Goal: Task Accomplishment & Management: Use online tool/utility

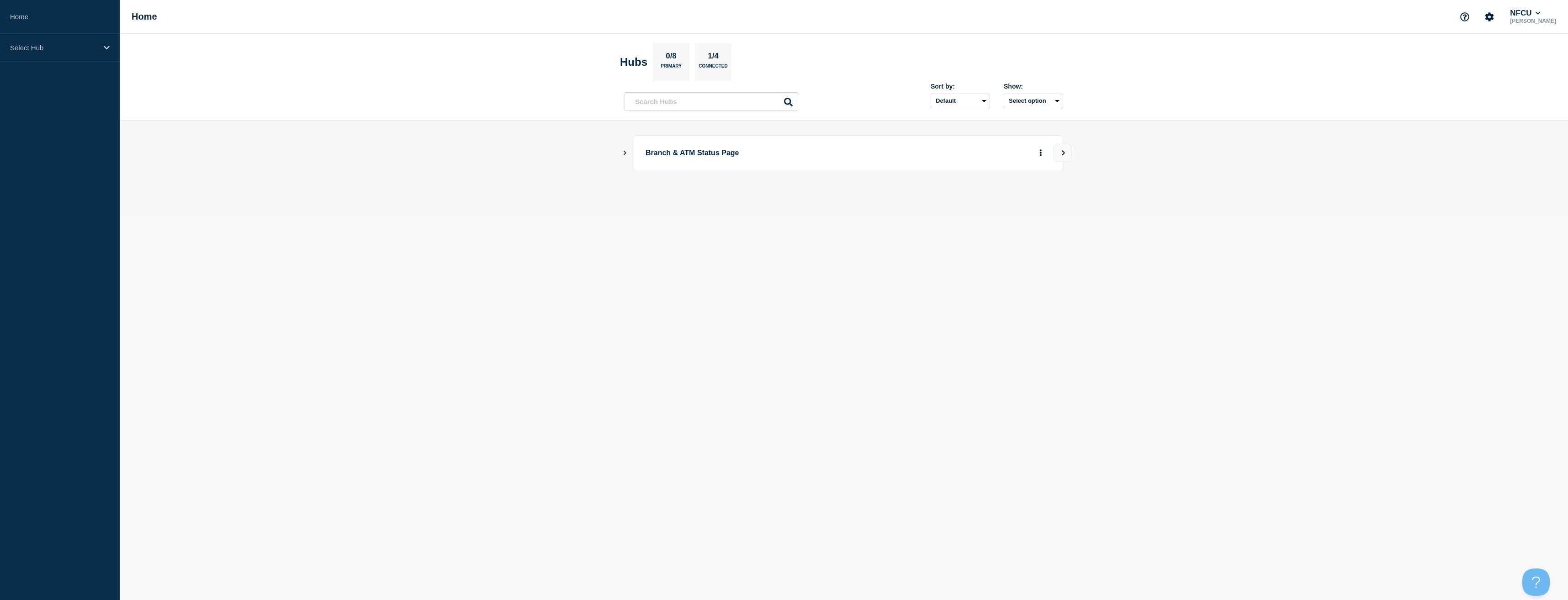
click at [630, 150] on div "Branch & ATM Status Page" at bounding box center [844, 153] width 439 height 36
click at [625, 155] on icon "Show Connected Hubs" at bounding box center [624, 152] width 6 height 4
click at [1016, 193] on button "See overview" at bounding box center [1008, 199] width 48 height 18
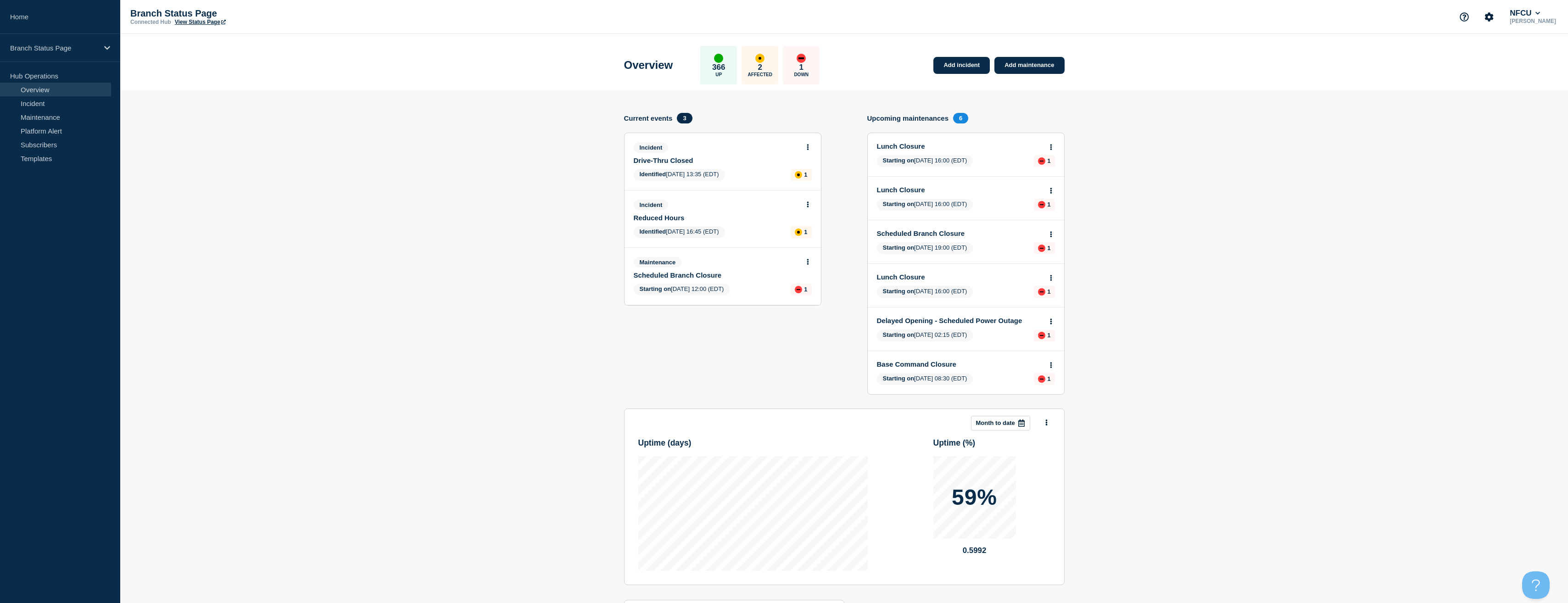
click at [481, 253] on section "Add incident Add maintenance Current events 3 Incident Drive-Thru Closed Identi…" at bounding box center [844, 389] width 1448 height 599
drag, startPoint x: 420, startPoint y: 233, endPoint x: 423, endPoint y: 227, distance: 6.7
click at [423, 228] on section "Add incident Add maintenance Current events 3 Incident Drive-Thru Closed Identi…" at bounding box center [844, 389] width 1448 height 599
click at [983, 56] on div "Add incident Add maintenance" at bounding box center [997, 59] width 135 height 28
click at [975, 68] on link "Add incident" at bounding box center [962, 65] width 57 height 17
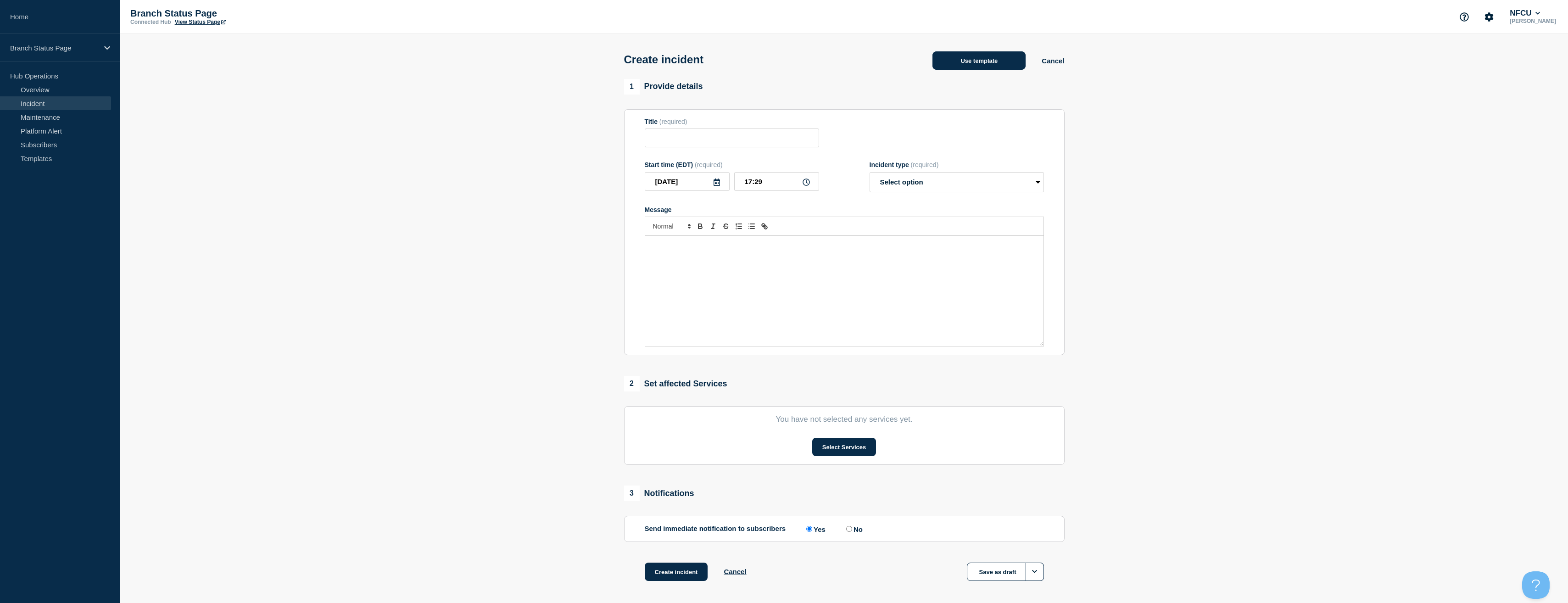
click at [975, 57] on button "Use template" at bounding box center [979, 61] width 93 height 18
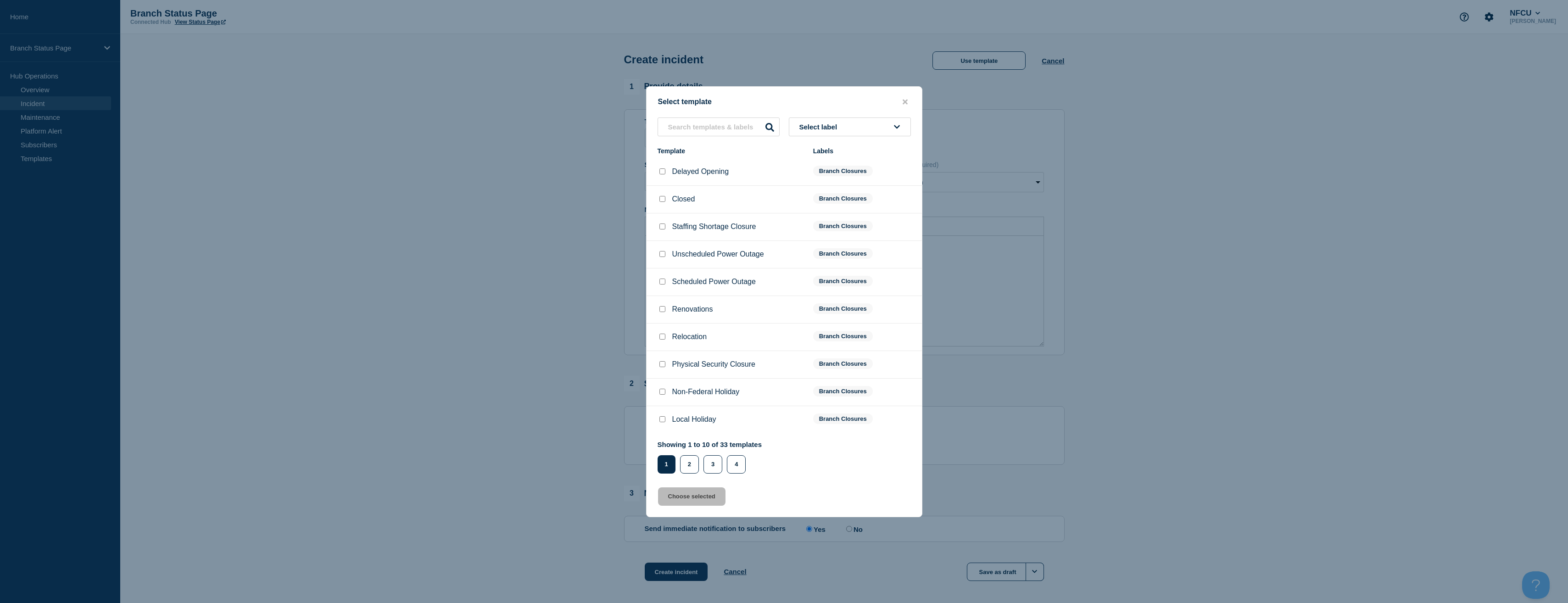
click at [866, 121] on button "Select label" at bounding box center [849, 126] width 122 height 19
click at [829, 241] on button "Branch Closures" at bounding box center [849, 241] width 122 height 19
click at [696, 462] on button "2" at bounding box center [690, 464] width 19 height 18
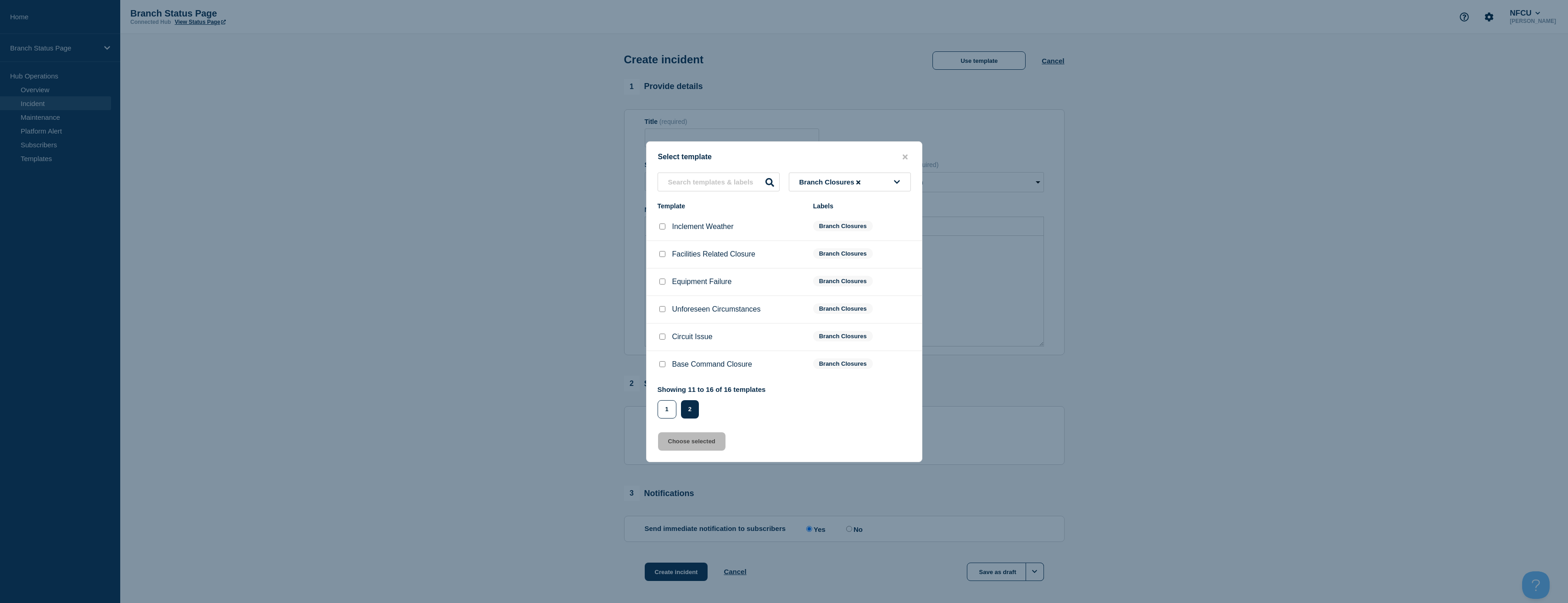
click at [660, 257] on input "Facilities Related Closure checkbox" at bounding box center [662, 253] width 6 height 6
checkbox input "true"
click at [685, 442] on button "Choose selected" at bounding box center [691, 441] width 68 height 18
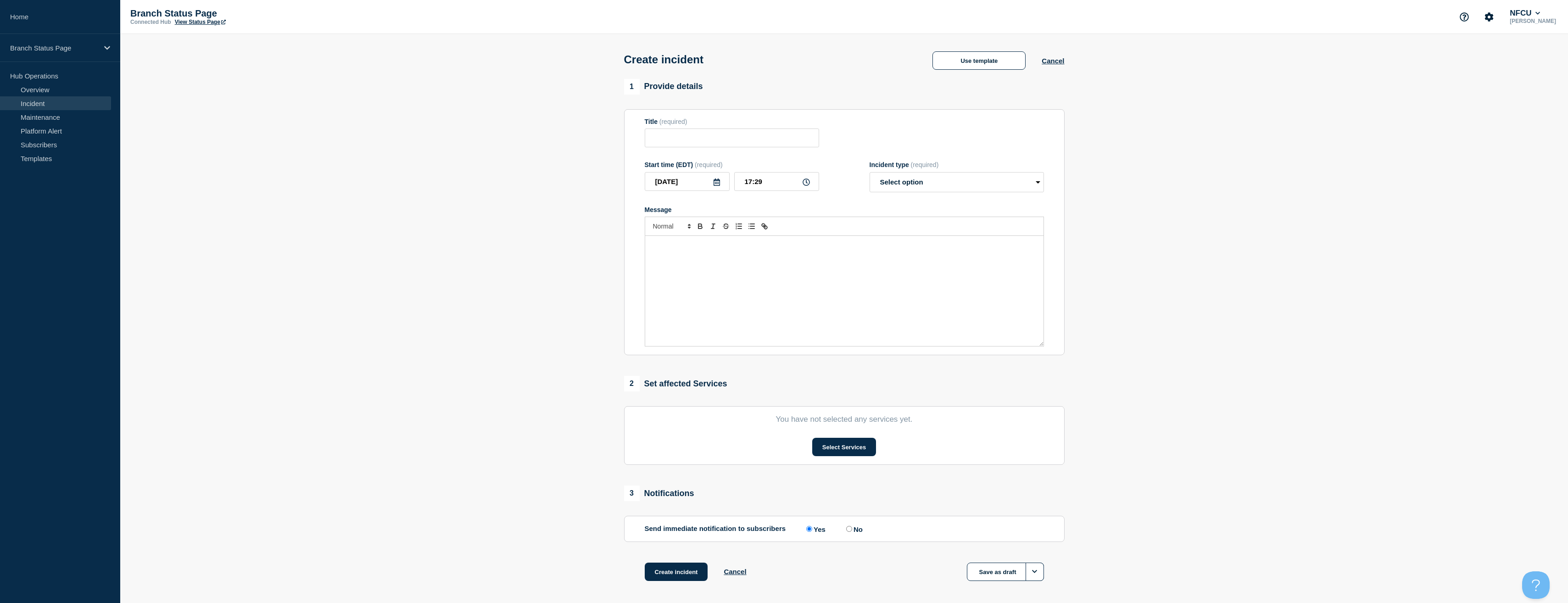
type input "Facilities Related Closure"
select select "identified"
click at [516, 333] on section "1 Provide details Title (required) Facilities Related Closure Start time (EDT) …" at bounding box center [844, 341] width 1448 height 526
click at [815, 444] on button "Select Services" at bounding box center [844, 447] width 64 height 18
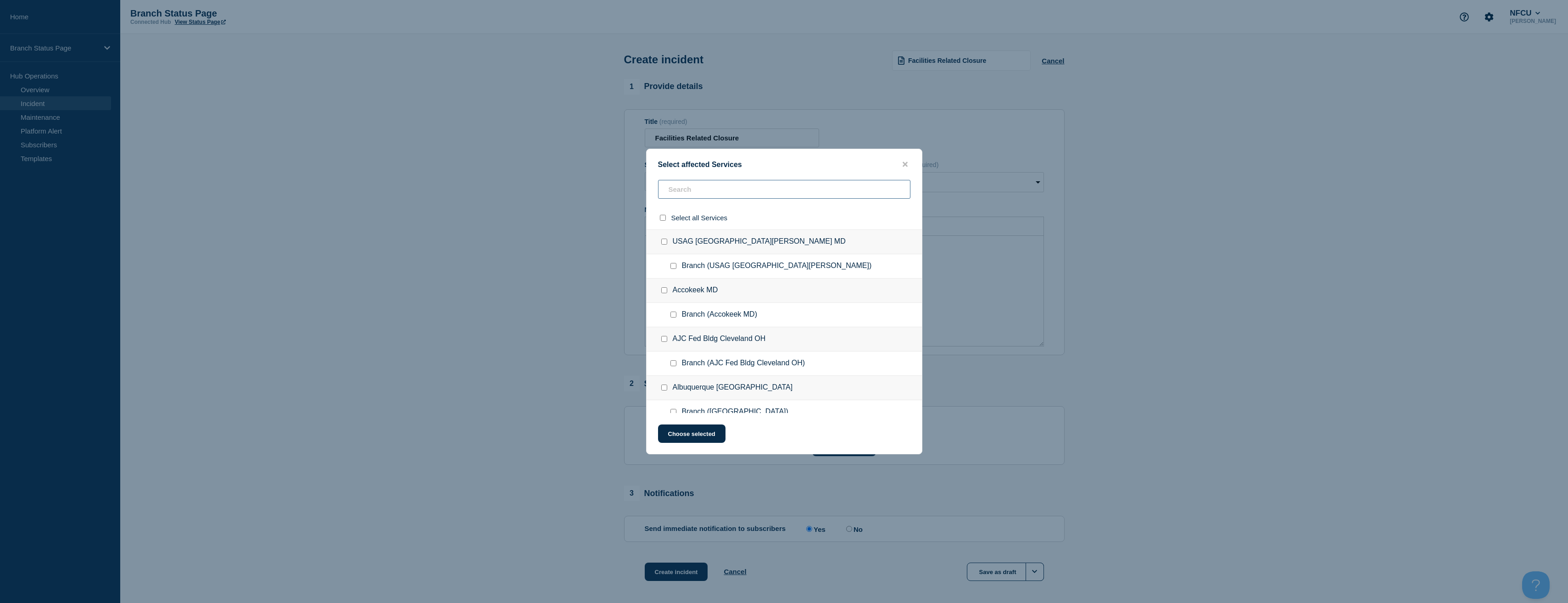
click at [693, 186] on input "text" at bounding box center [784, 189] width 252 height 19
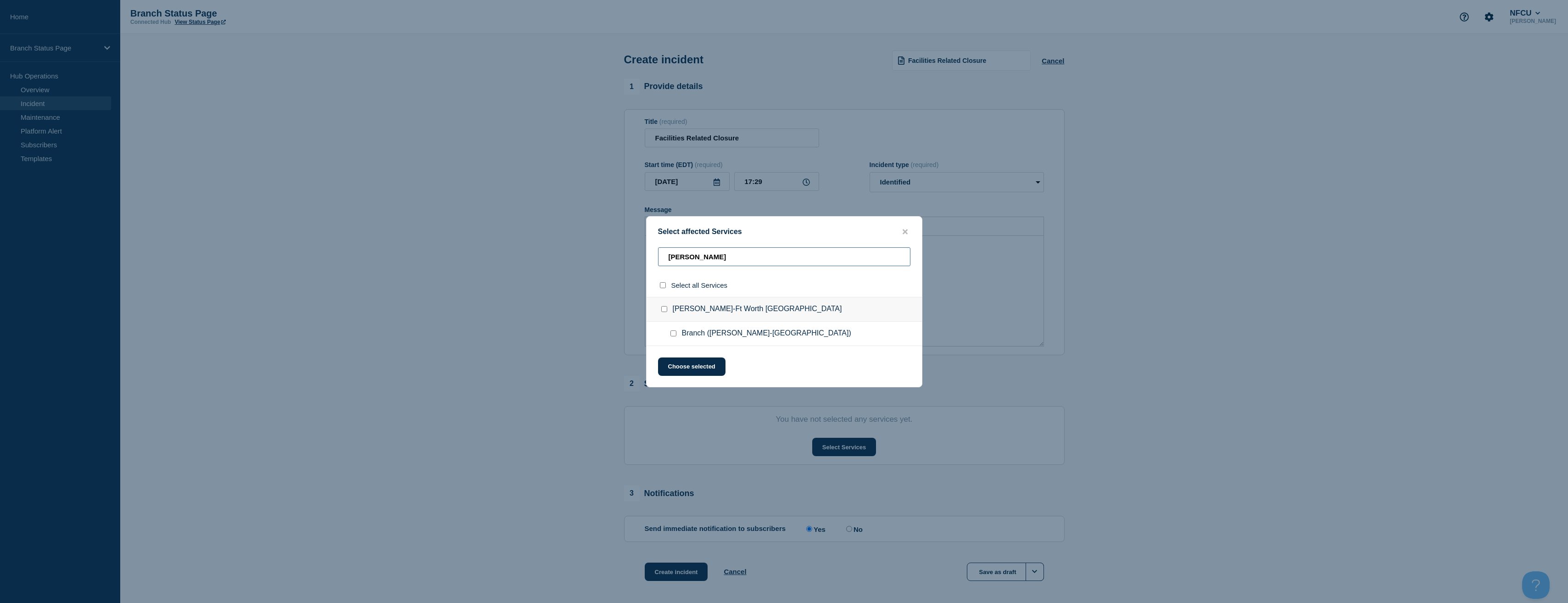
type input "keller"
click at [675, 331] on input "Branch (Keller-Ft Worth TX) checkbox" at bounding box center [673, 333] width 6 height 6
checkbox input "true"
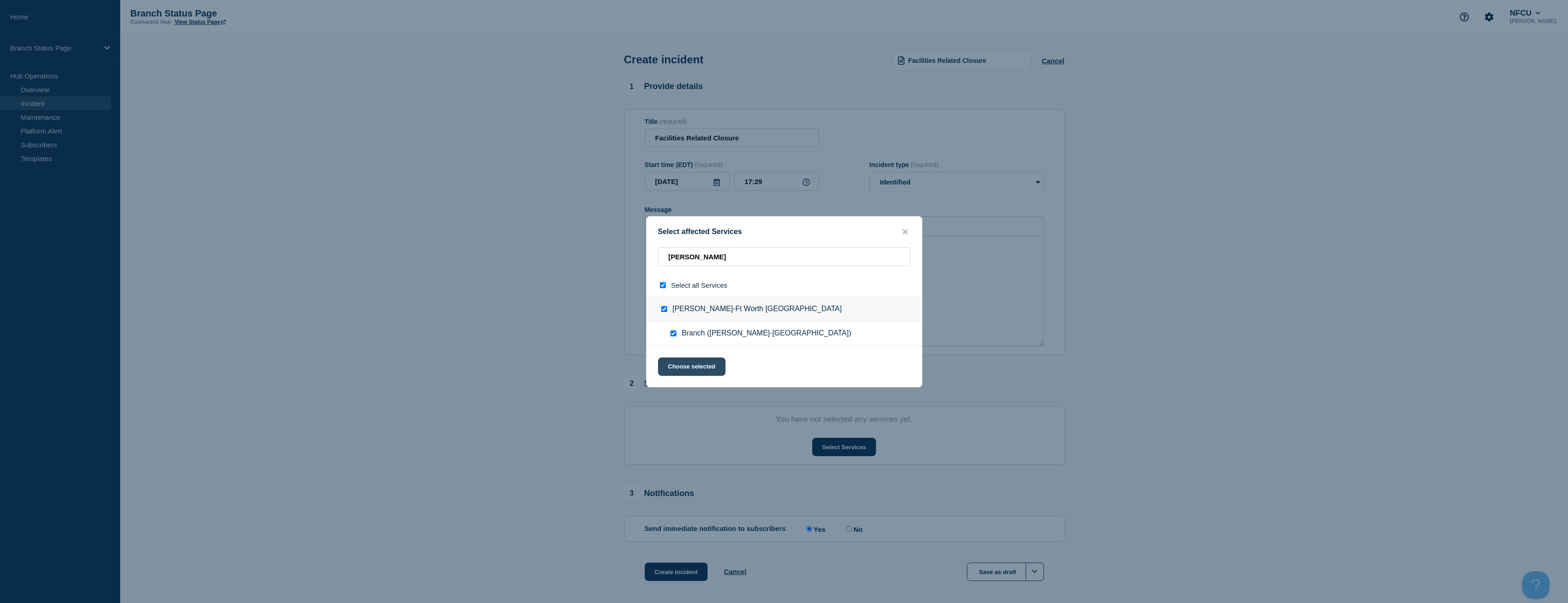
click at [695, 371] on button "Choose selected" at bounding box center [691, 366] width 68 height 18
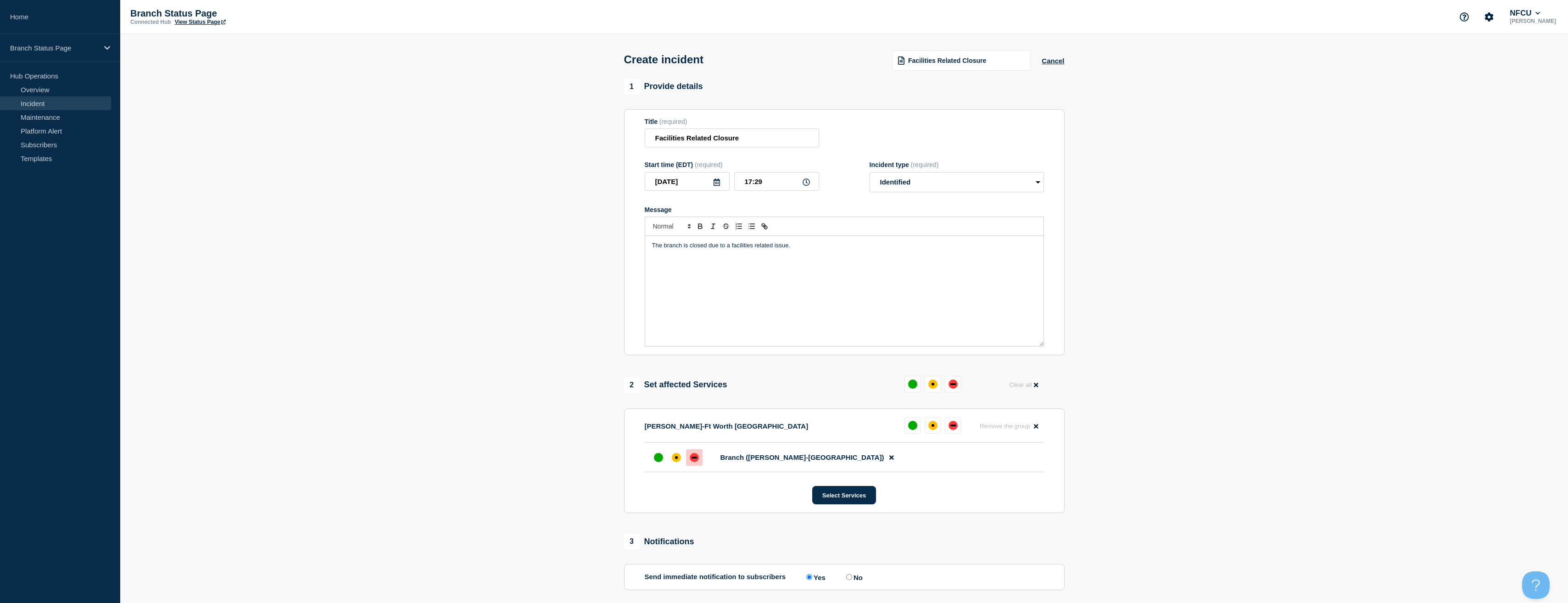
click at [699, 457] on div at bounding box center [695, 458] width 17 height 17
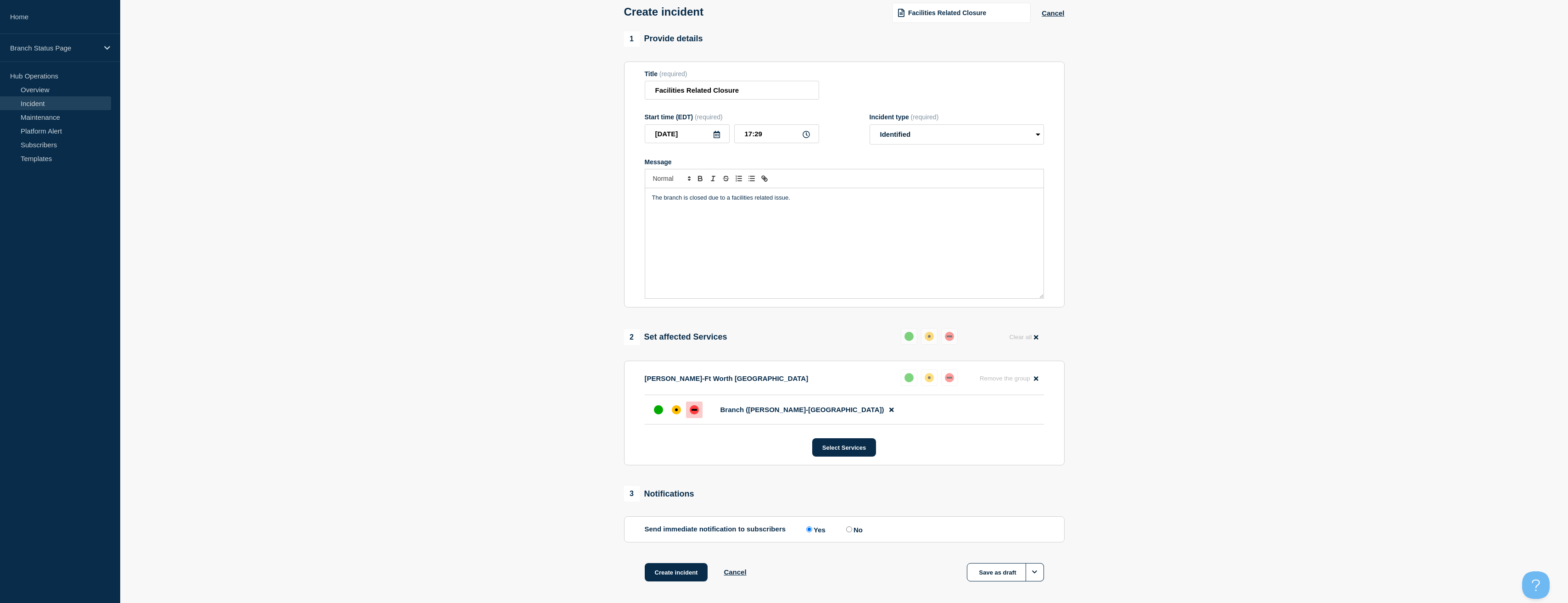
scroll to position [88, 0]
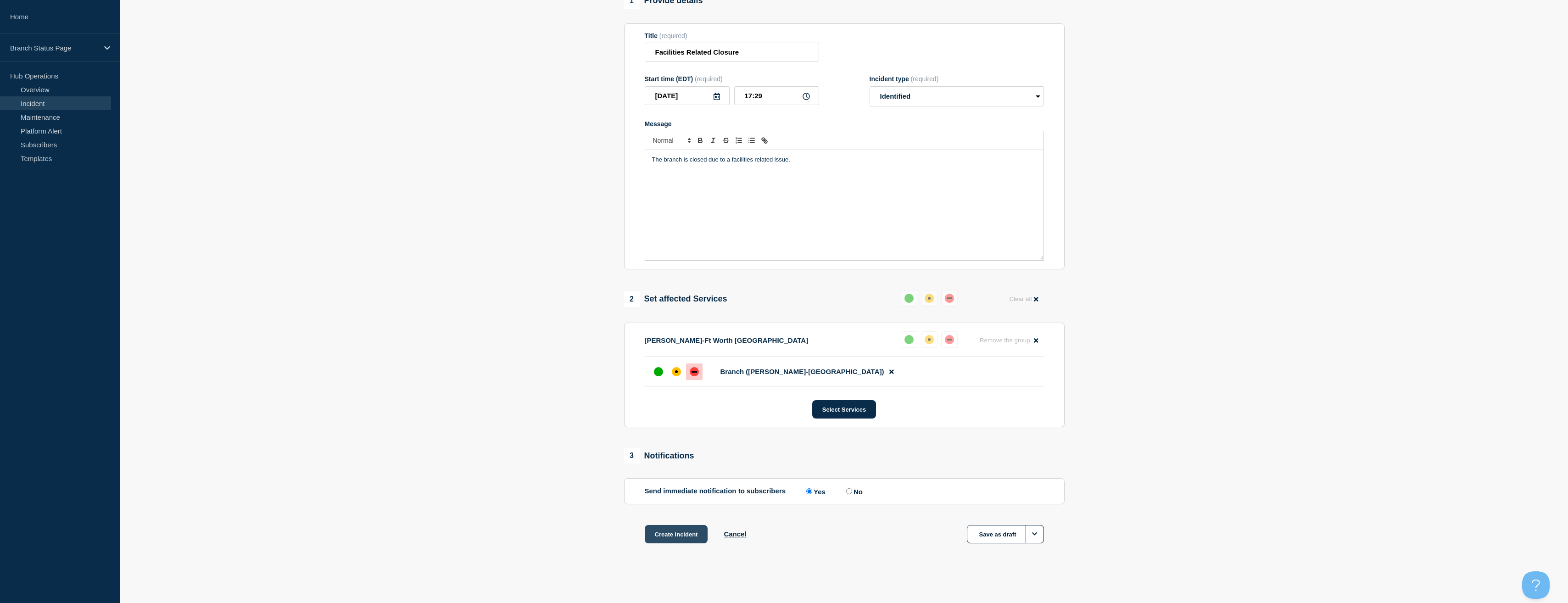
click at [680, 529] on button "Create incident" at bounding box center [677, 534] width 63 height 18
